Goal: Information Seeking & Learning: Learn about a topic

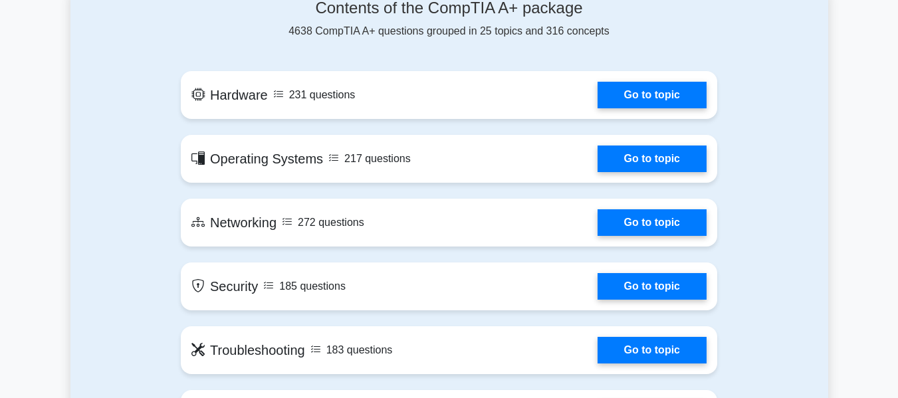
scroll to position [651, 0]
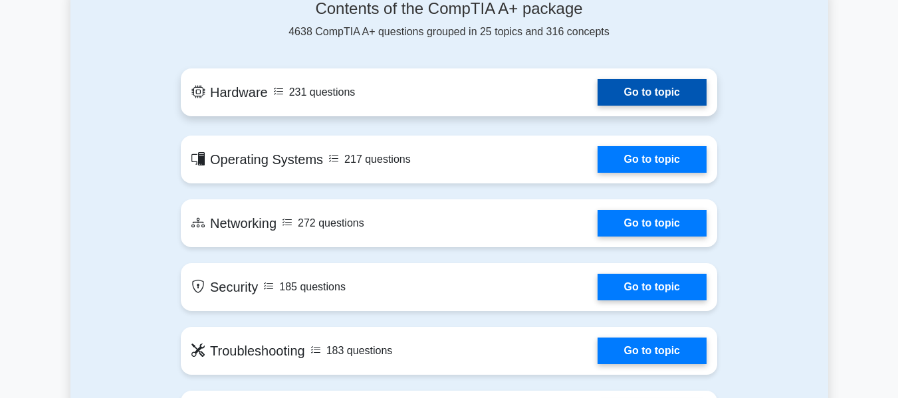
click at [656, 95] on link "Go to topic" at bounding box center [651, 92] width 109 height 27
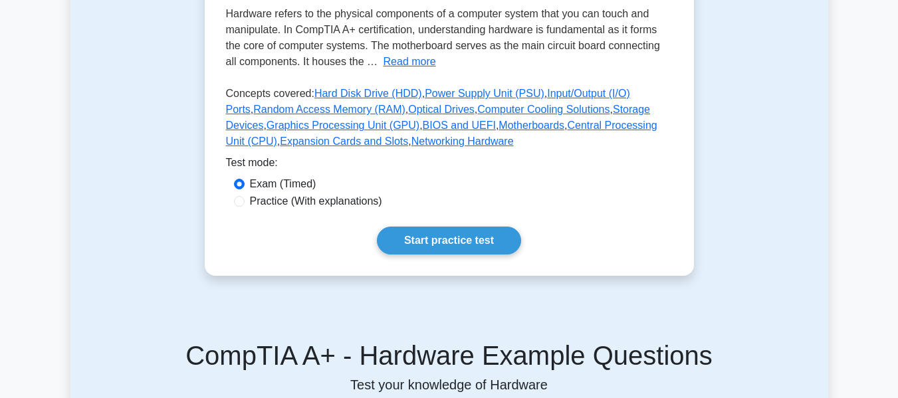
scroll to position [308, 0]
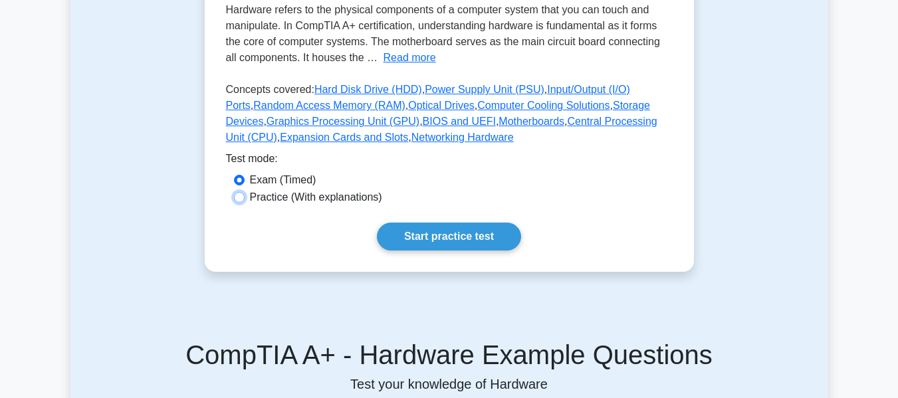
click at [239, 199] on input "Practice (With explanations)" at bounding box center [239, 197] width 11 height 11
radio input "true"
click at [235, 181] on input "Exam (Timed)" at bounding box center [239, 180] width 11 height 11
radio input "true"
click at [421, 237] on link "Start practice test" at bounding box center [449, 237] width 144 height 28
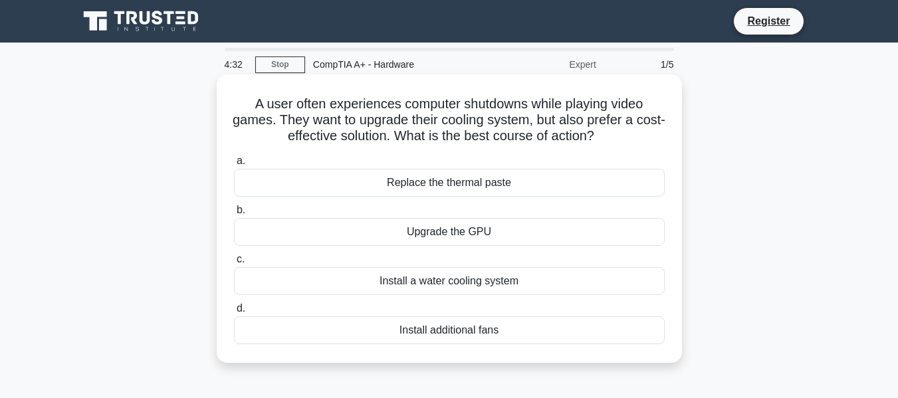
click at [450, 286] on div "Install a water cooling system" at bounding box center [449, 281] width 431 height 28
click at [234, 264] on input "c. Install a water cooling system" at bounding box center [234, 259] width 0 height 9
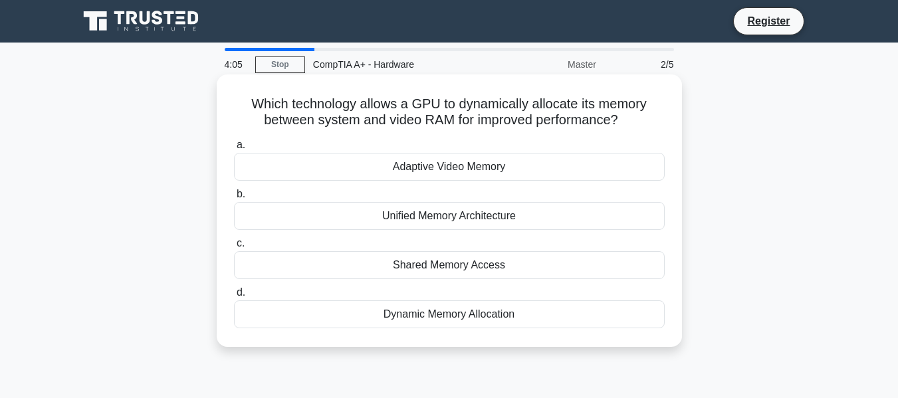
click at [437, 171] on div "Adaptive Video Memory" at bounding box center [449, 167] width 431 height 28
click at [234, 149] on input "a. Adaptive Video Memory" at bounding box center [234, 145] width 0 height 9
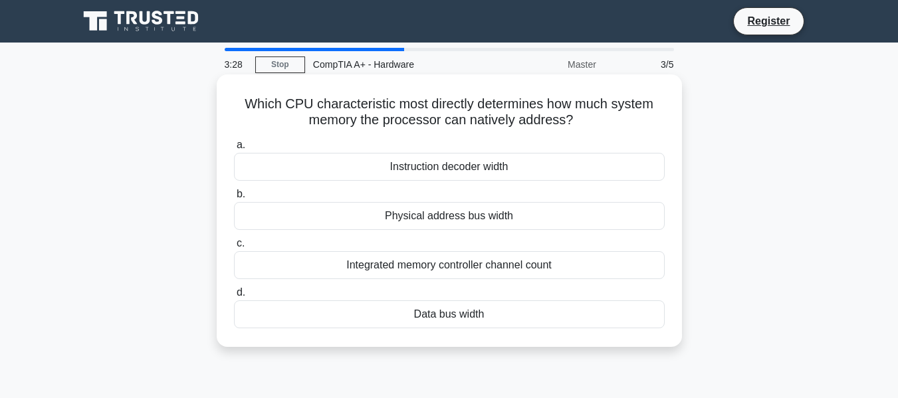
click at [437, 215] on div "Physical address bus width" at bounding box center [449, 216] width 431 height 28
click at [234, 199] on input "b. Physical address bus width" at bounding box center [234, 194] width 0 height 9
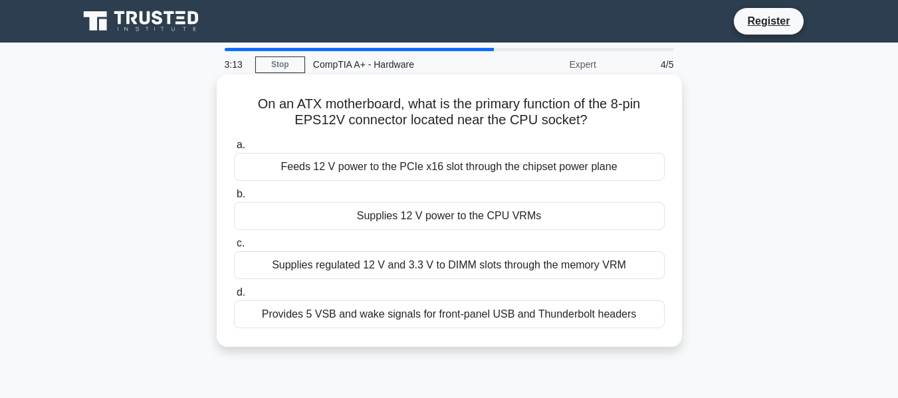
click at [430, 211] on div "Supplies 12 V power to the CPU VRMs" at bounding box center [449, 216] width 431 height 28
click at [234, 199] on input "b. Supplies 12 V power to the CPU VRMs" at bounding box center [234, 194] width 0 height 9
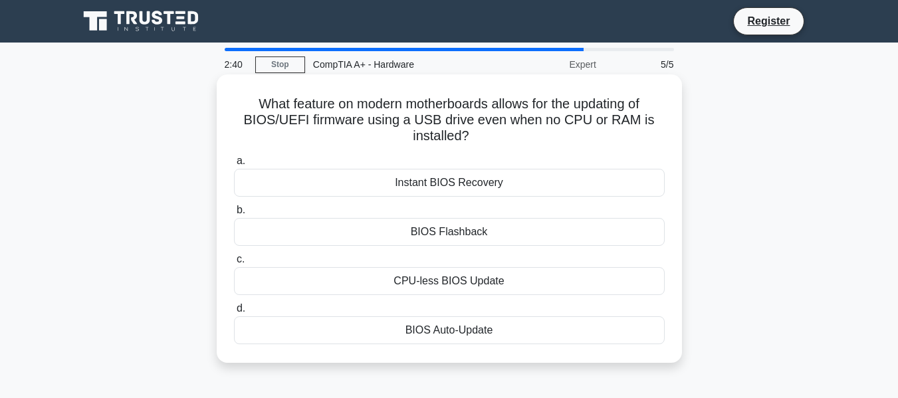
click at [457, 186] on div "Instant BIOS Recovery" at bounding box center [449, 183] width 431 height 28
click at [234, 165] on input "a. Instant BIOS Recovery" at bounding box center [234, 161] width 0 height 9
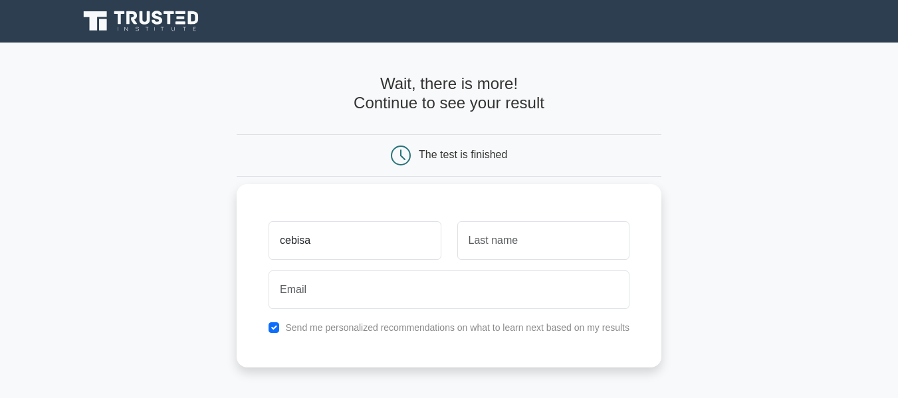
type input "cebisa"
click at [474, 247] on input "text" at bounding box center [543, 240] width 172 height 39
type input "manana"
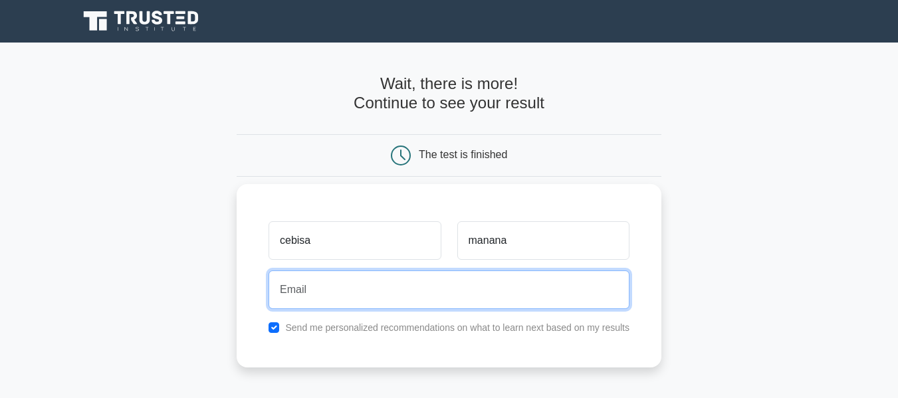
click at [385, 280] on input "email" at bounding box center [448, 289] width 361 height 39
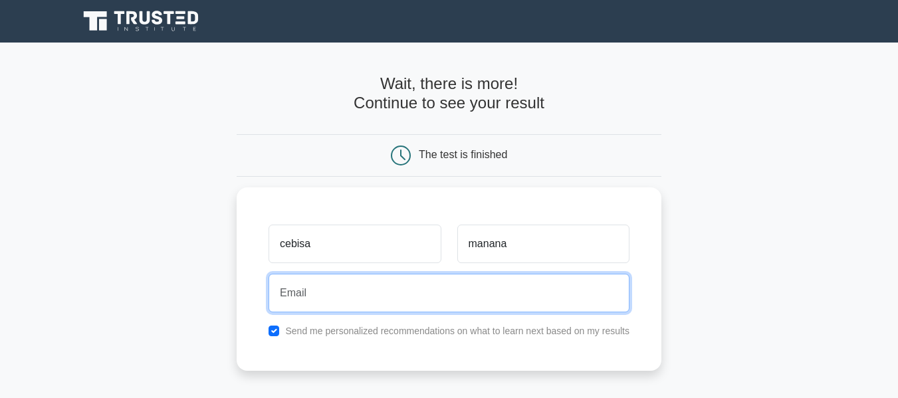
type input "sphama97@gmail.com"
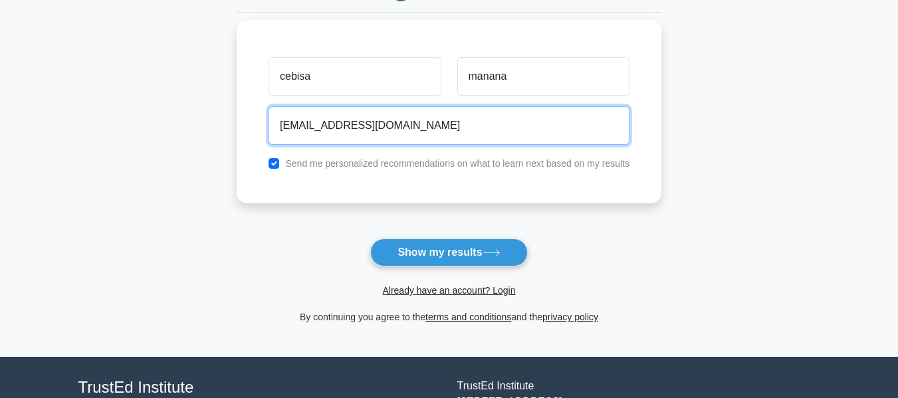
scroll to position [170, 0]
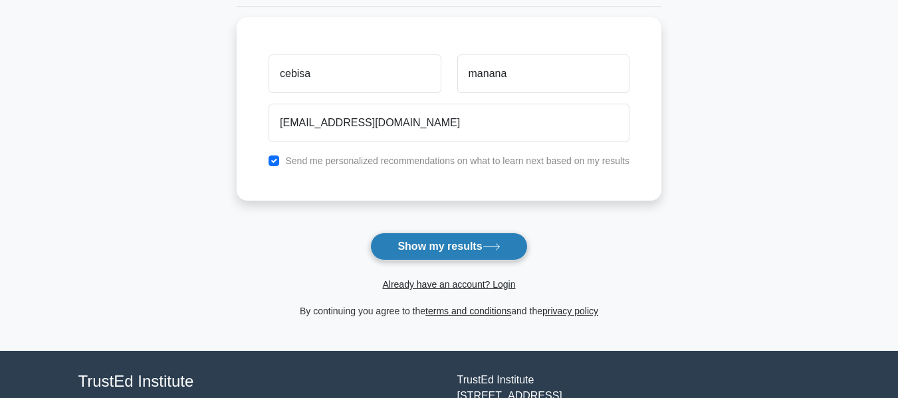
click at [435, 254] on button "Show my results" at bounding box center [448, 247] width 157 height 28
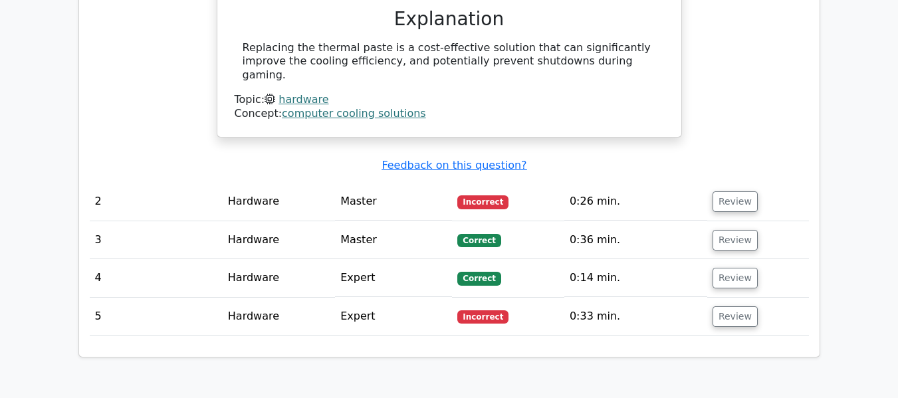
scroll to position [1334, 0]
click at [722, 191] on button "Review" at bounding box center [734, 201] width 45 height 21
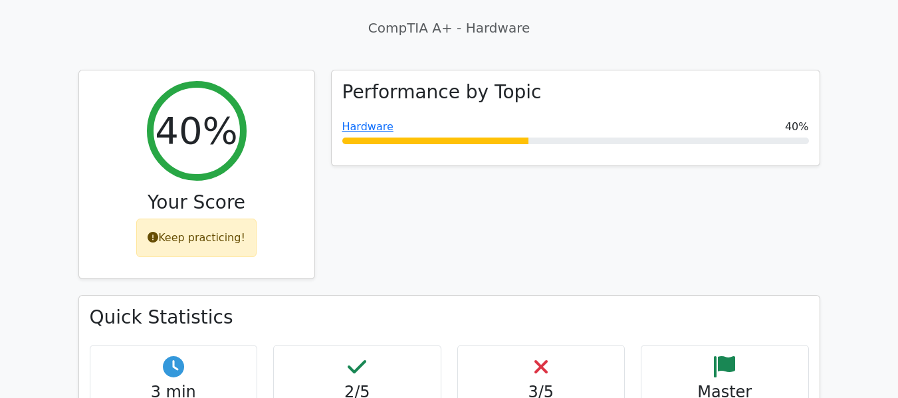
scroll to position [381, 0]
